Goal: Task Accomplishment & Management: Use online tool/utility

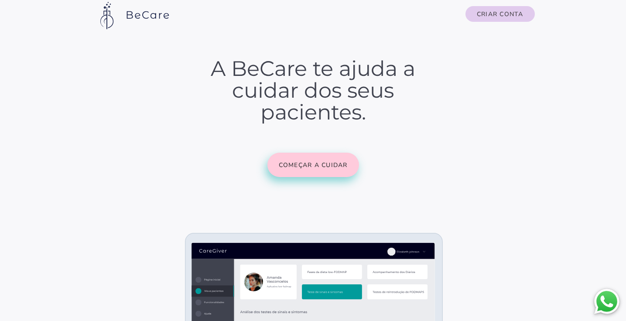
click at [351, 162] on button "Começar a cuidar" at bounding box center [313, 165] width 92 height 24
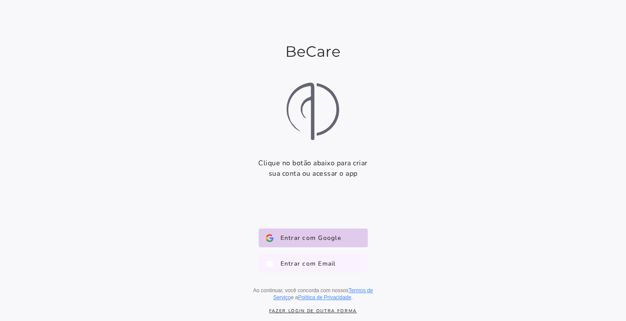
click at [328, 256] on button "Entrar com Email E-mail" at bounding box center [313, 263] width 109 height 19
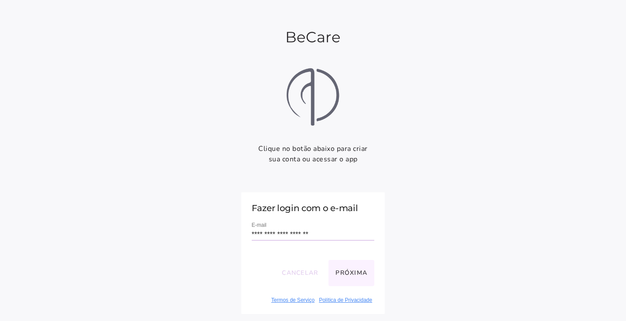
type input "**********"
click at [354, 280] on button "Próxima" at bounding box center [351, 273] width 46 height 26
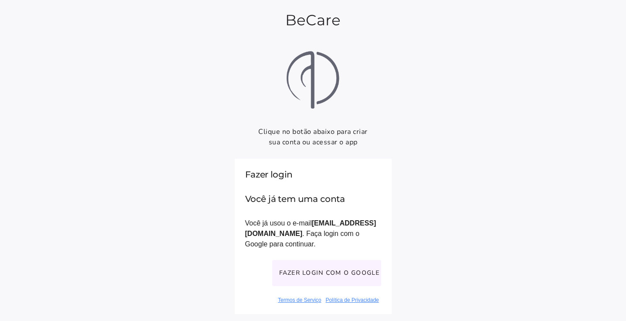
click at [366, 269] on button "Fazer login com o Google" at bounding box center [326, 273] width 109 height 26
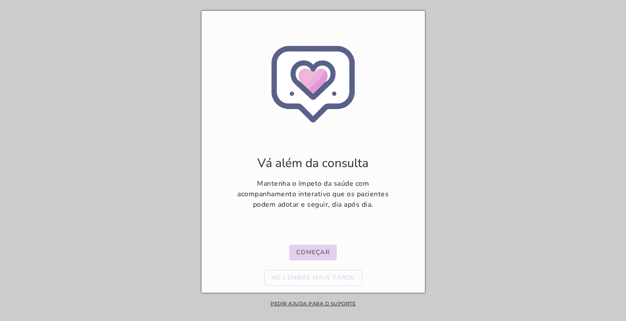
click at [0, 0] on slot "Começar" at bounding box center [0, 0] width 0 height 0
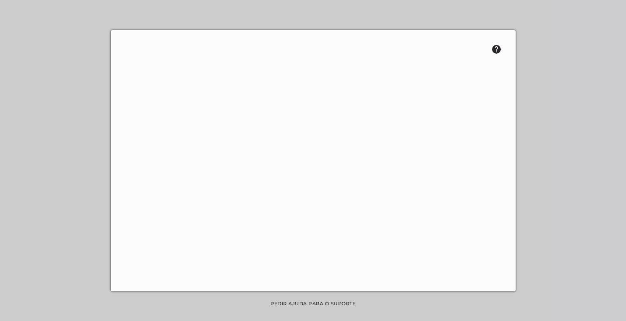
click at [112, 34] on div "help Dúvidas? Clique para chamar no whats que rapidinho te ajudo a prosseguir c…" at bounding box center [313, 160] width 405 height 261
click at [98, 48] on div at bounding box center [313, 160] width 626 height 321
click at [96, 57] on div at bounding box center [313, 160] width 626 height 321
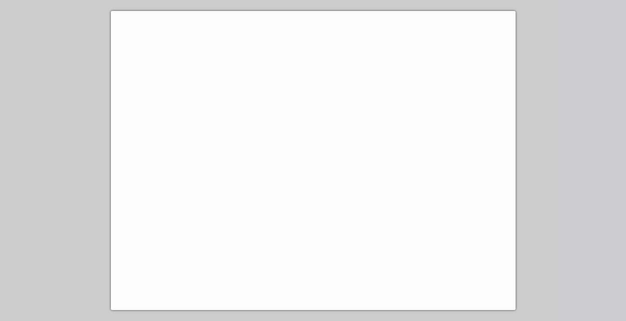
scroll to position [349, 0]
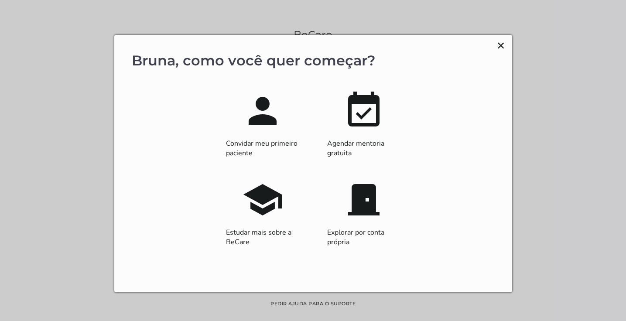
click at [501, 48] on button "×" at bounding box center [501, 45] width 8 height 14
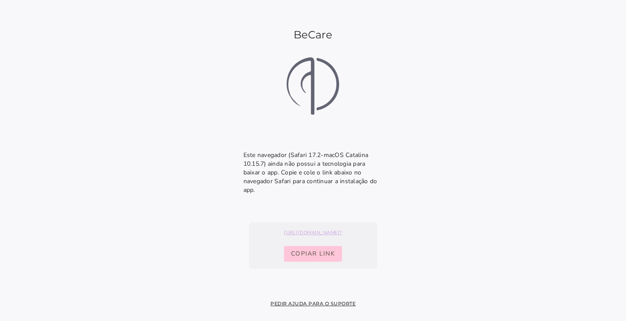
click at [335, 229] on link "[URL][DOMAIN_NAME]?" at bounding box center [313, 232] width 118 height 7
click at [333, 229] on link "[URL][DOMAIN_NAME]?" at bounding box center [313, 232] width 118 height 7
